Goal: Obtain resource: Download file/media

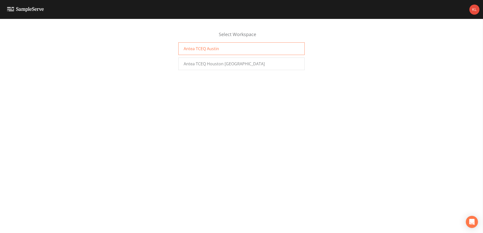
click at [198, 45] on div "Antea TCEQ Austin" at bounding box center [241, 48] width 126 height 13
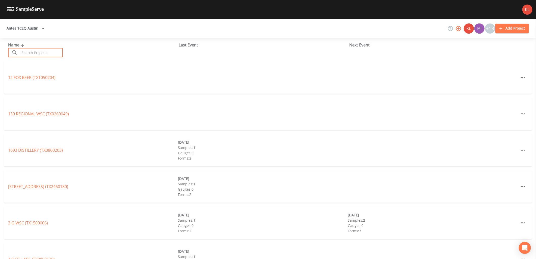
click at [47, 49] on input "text" at bounding box center [41, 52] width 43 height 9
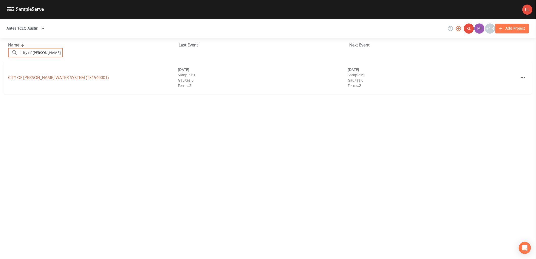
type input "city of brady"
click at [41, 78] on link "CITY OF BRADY WATER SYSTEM (TX1540001)" at bounding box center [58, 78] width 101 height 6
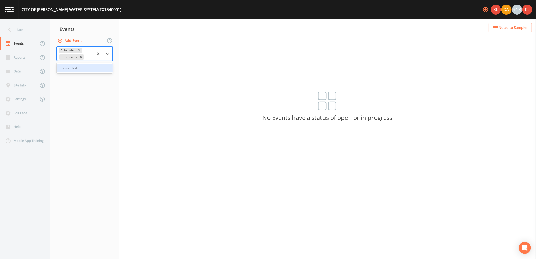
click at [106, 59] on div at bounding box center [103, 54] width 18 height 14
click at [107, 66] on div "Completed" at bounding box center [85, 68] width 56 height 9
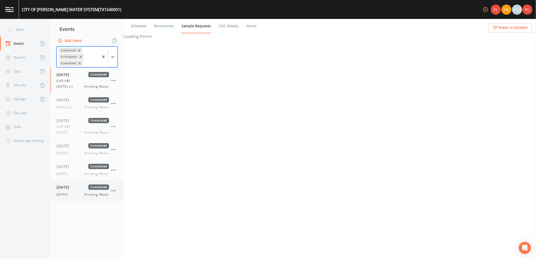
click at [89, 190] on span "Completed" at bounding box center [98, 187] width 21 height 5
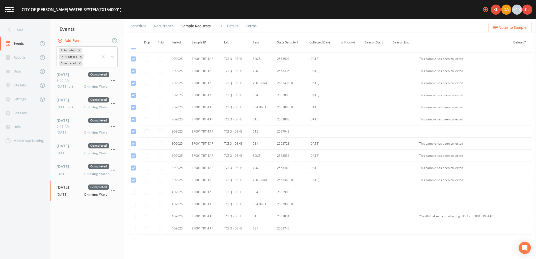
scroll to position [675, 0]
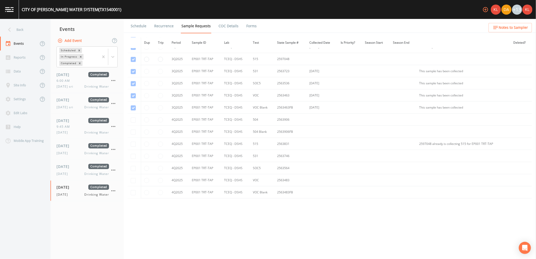
click at [246, 29] on link "Forms" at bounding box center [252, 26] width 12 height 14
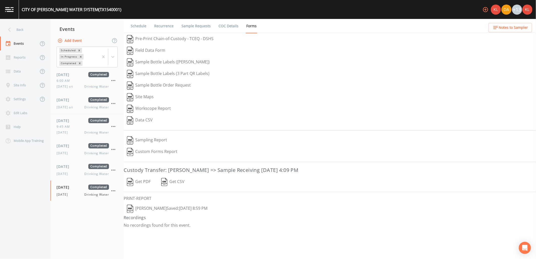
click at [141, 183] on button "Get PDF" at bounding box center [139, 182] width 30 height 12
click at [17, 4] on link at bounding box center [9, 9] width 19 height 19
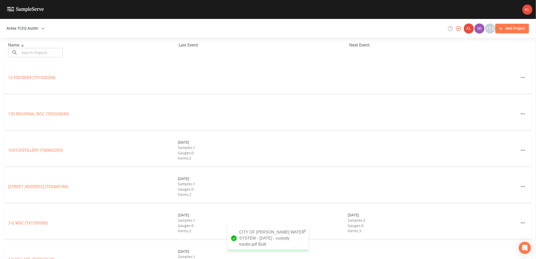
click at [42, 47] on div "Name ​ ​" at bounding box center [93, 49] width 171 height 15
click at [50, 55] on input "text" at bounding box center [41, 52] width 43 height 9
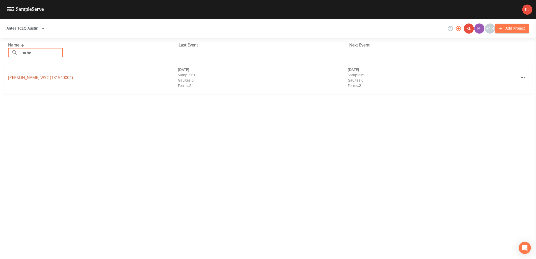
type input "roche"
click at [58, 77] on link "ROCHELLE WSC (TX1540004)" at bounding box center [40, 78] width 65 height 6
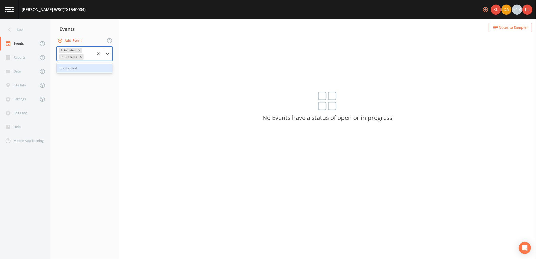
click at [104, 56] on div at bounding box center [107, 53] width 9 height 9
click at [103, 66] on div "Completed" at bounding box center [85, 68] width 56 height 9
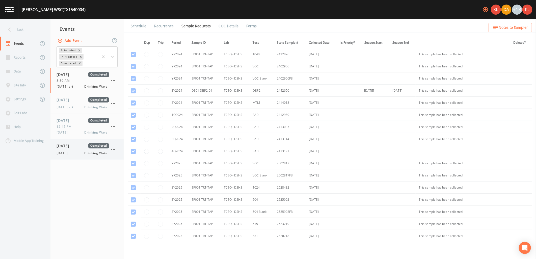
click at [81, 154] on div "9/17/25 Drinking Water" at bounding box center [83, 153] width 53 height 5
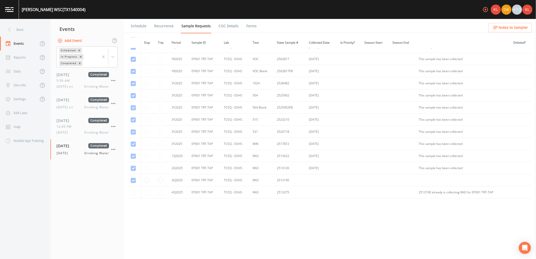
scroll to position [104, 0]
click at [249, 29] on link "Forms" at bounding box center [252, 26] width 12 height 14
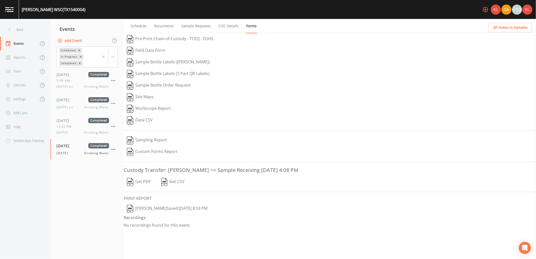
click at [138, 182] on button "Get PDF" at bounding box center [139, 182] width 30 height 12
click at [9, 15] on link at bounding box center [9, 9] width 19 height 19
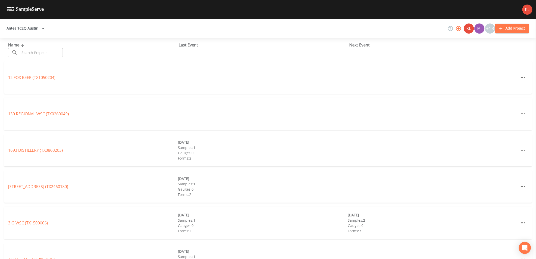
click at [23, 49] on input "text" at bounding box center [41, 52] width 43 height 9
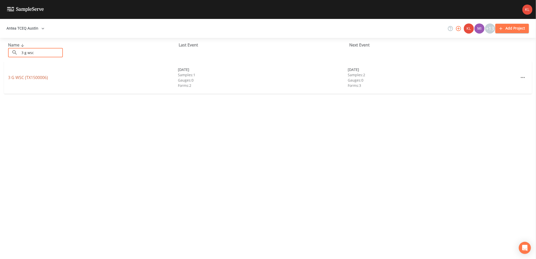
type input "3 g wsc"
click at [36, 78] on link "3 G WSC (TX1500006)" at bounding box center [28, 78] width 40 height 6
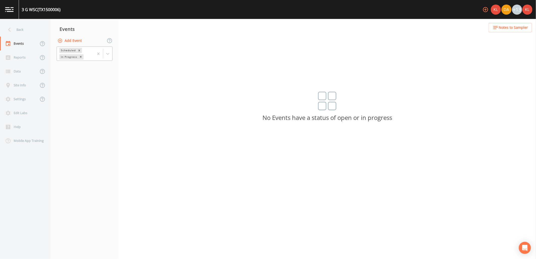
click at [106, 58] on div at bounding box center [103, 54] width 18 height 14
click at [102, 71] on div "Completed" at bounding box center [85, 68] width 56 height 9
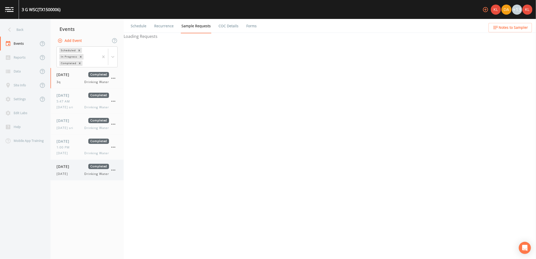
click at [90, 178] on div "09/17/2025 Completed 9/17/25 Drinking Water" at bounding box center [86, 170] width 73 height 20
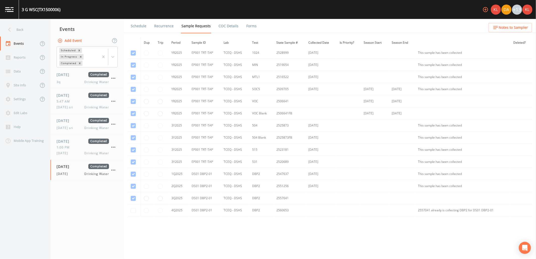
scroll to position [125, 0]
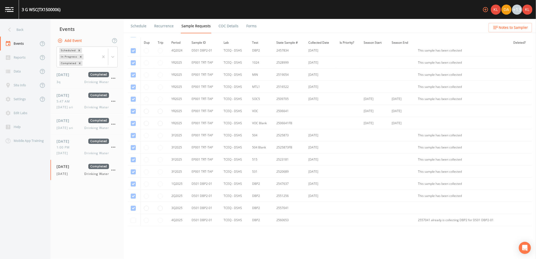
click at [257, 32] on ul "Schedule Recurrence Sample Requests COC Details Forms" at bounding box center [330, 26] width 412 height 14
click at [255, 30] on ul "Schedule Recurrence Sample Requests COC Details Forms" at bounding box center [330, 26] width 412 height 14
click at [249, 29] on link "Forms" at bounding box center [252, 26] width 12 height 14
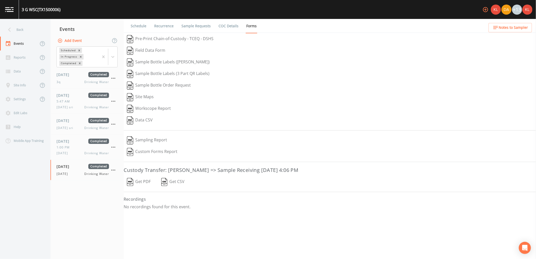
click at [139, 181] on button "Get PDF" at bounding box center [139, 182] width 30 height 12
click at [11, 7] on img at bounding box center [9, 9] width 9 height 5
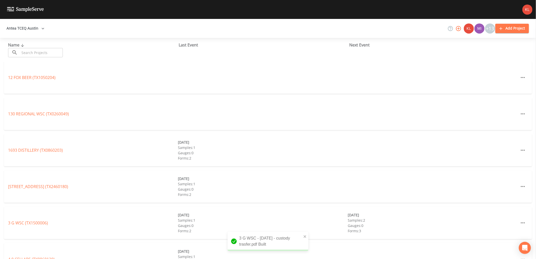
click at [33, 54] on input "text" at bounding box center [41, 52] width 43 height 9
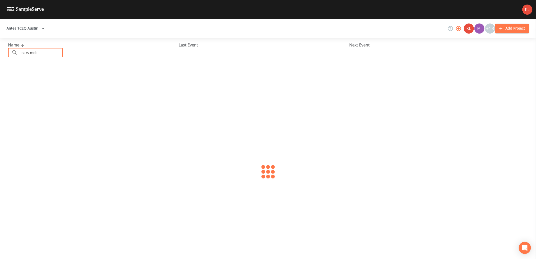
type input "oaks mobile"
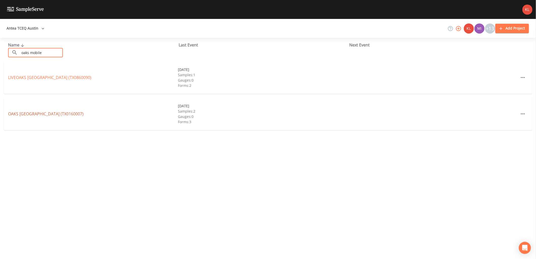
click at [59, 115] on link "OAKS MOBILE HOME PARK (TX0160007)" at bounding box center [45, 114] width 75 height 6
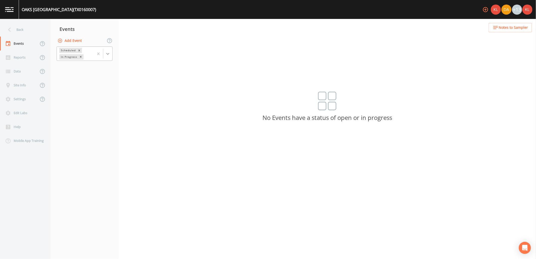
click at [104, 52] on div at bounding box center [107, 53] width 9 height 9
click at [86, 71] on div "Completed" at bounding box center [85, 68] width 56 height 9
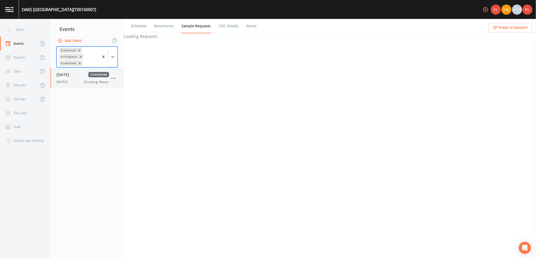
click at [82, 80] on div "9/8/25 Drinking Water" at bounding box center [83, 82] width 53 height 5
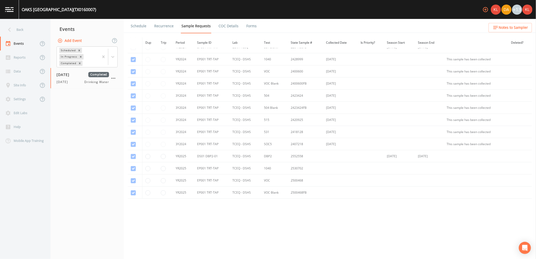
scroll to position [56, 0]
click at [246, 29] on link "Forms" at bounding box center [252, 26] width 12 height 14
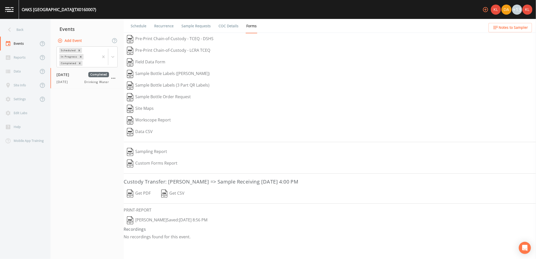
click at [137, 192] on button "Get PDF" at bounding box center [139, 194] width 30 height 12
click at [140, 30] on link "Schedule" at bounding box center [138, 26] width 17 height 14
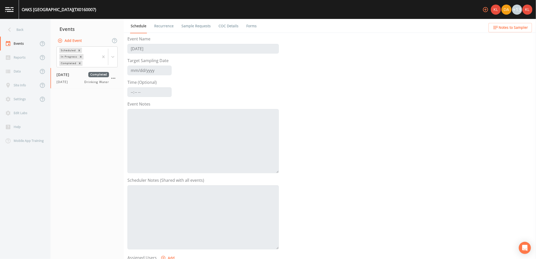
click at [172, 30] on link "Recurrence" at bounding box center [163, 26] width 21 height 14
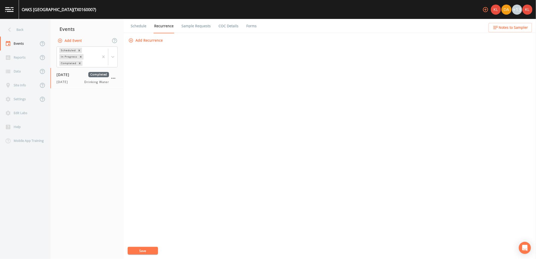
click at [181, 28] on link "Sample Requests" at bounding box center [196, 26] width 31 height 14
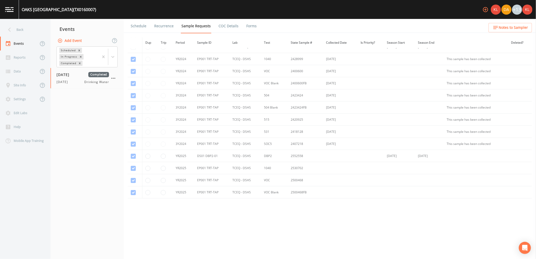
scroll to position [28, 0]
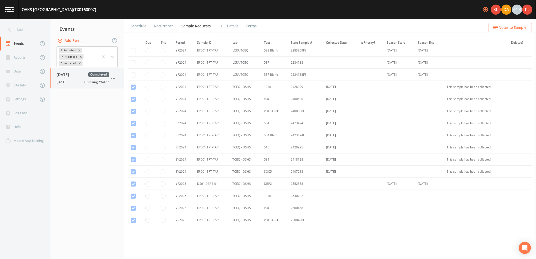
click at [73, 79] on div "09/08/2025 Completed 9/8/25 Drinking Water" at bounding box center [83, 78] width 53 height 12
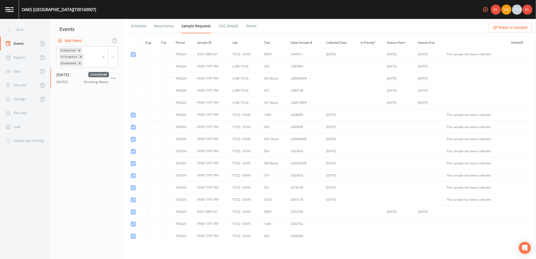
click at [9, 13] on link at bounding box center [9, 9] width 19 height 19
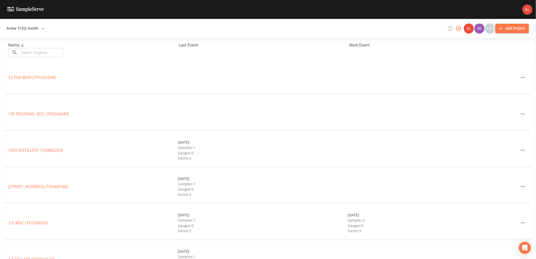
click at [42, 51] on input "text" at bounding box center [41, 52] width 43 height 9
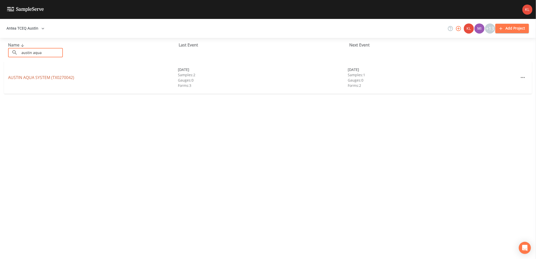
type input "austin aqua"
click at [43, 77] on link "AUSTIN AQUA SYSTEM (TX0270042)" at bounding box center [41, 78] width 66 height 6
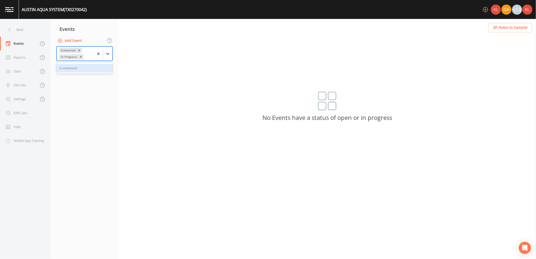
click at [109, 52] on icon at bounding box center [107, 53] width 5 height 5
click at [105, 65] on div "Completed" at bounding box center [85, 68] width 56 height 9
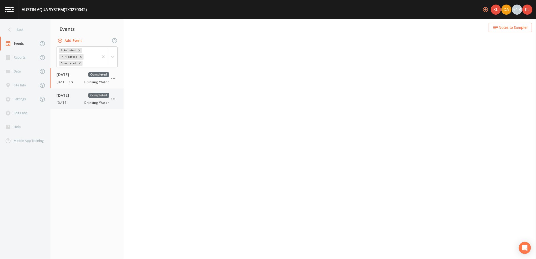
click at [82, 100] on div "9/17/25 Drinking Water" at bounding box center [83, 102] width 53 height 5
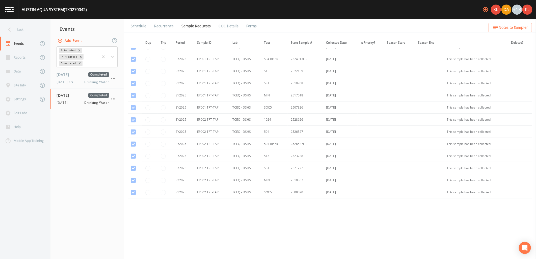
scroll to position [299, 0]
click at [248, 25] on link "Forms" at bounding box center [252, 26] width 12 height 14
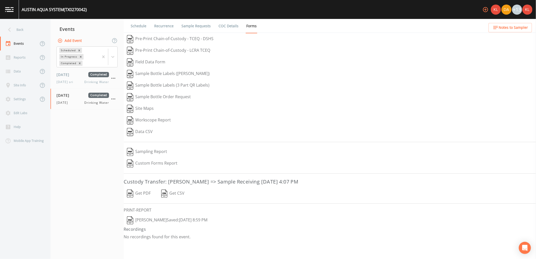
click at [136, 192] on button "Get PDF" at bounding box center [139, 194] width 30 height 12
click at [2, 11] on link at bounding box center [9, 9] width 19 height 19
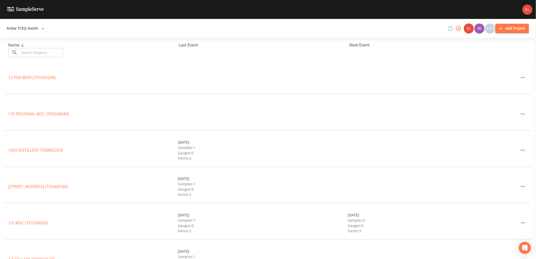
click at [39, 55] on input "text" at bounding box center [41, 52] width 43 height 9
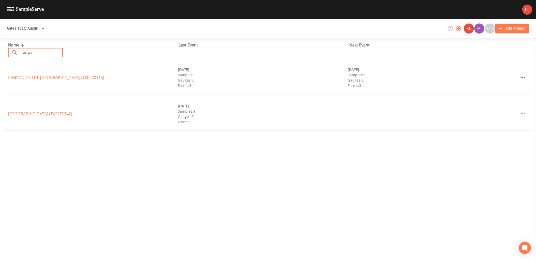
type input "canyon of"
click at [48, 75] on link "CANYON OF THE EAGLES PARK (TX0270115)" at bounding box center [56, 78] width 96 height 6
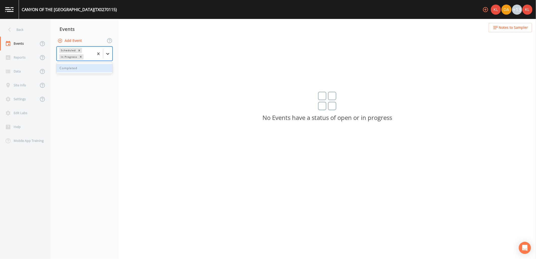
click at [107, 54] on icon at bounding box center [107, 54] width 3 height 2
click at [104, 61] on div "1 result available. Use Up and Down to choose options, press Enter to select th…" at bounding box center [84, 54] width 68 height 16
click at [106, 58] on div at bounding box center [107, 53] width 9 height 9
click at [104, 67] on div "Completed" at bounding box center [85, 68] width 56 height 9
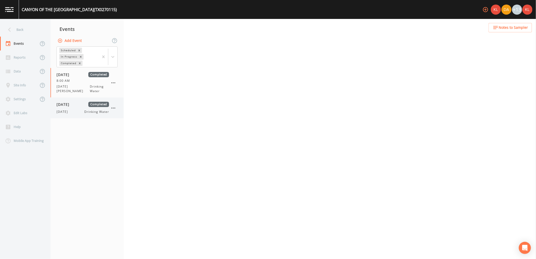
click at [93, 104] on div "09/17/2025 Completed 9/17/25 Drinking Water" at bounding box center [83, 108] width 53 height 12
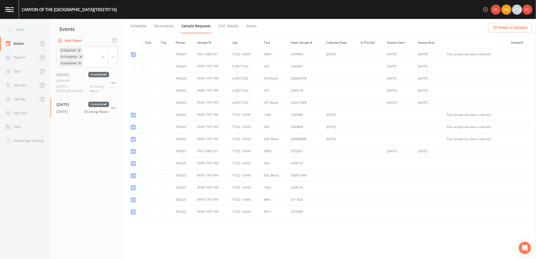
click at [252, 28] on link "Forms" at bounding box center [252, 26] width 12 height 14
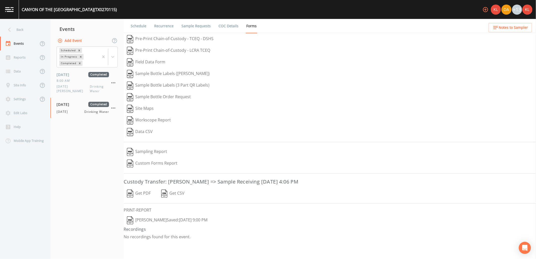
click at [139, 195] on button "Get PDF" at bounding box center [139, 194] width 30 height 12
